Goal: Go to known website: Go to known website

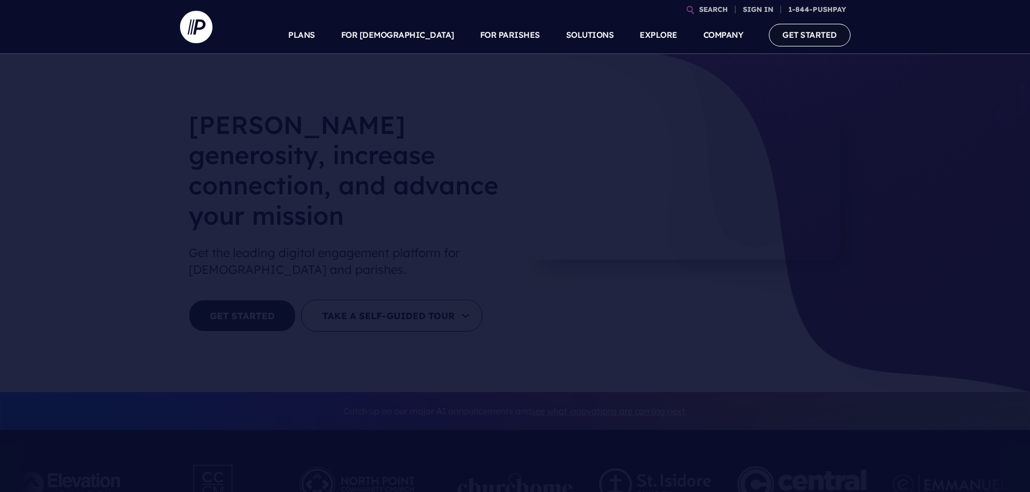
click at [789, 36] on link "GET STARTED" at bounding box center [810, 35] width 82 height 22
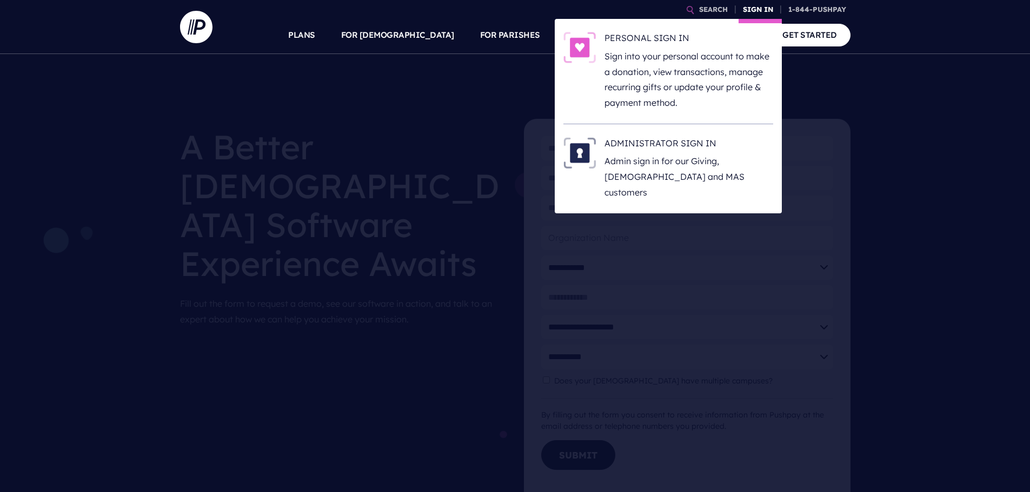
click at [752, 10] on link "SIGN IN" at bounding box center [757, 9] width 39 height 19
click at [668, 54] on p "Sign into your personal account to make a donation, view transactions, manage r…" at bounding box center [688, 80] width 169 height 62
